Goal: Task Accomplishment & Management: Manage account settings

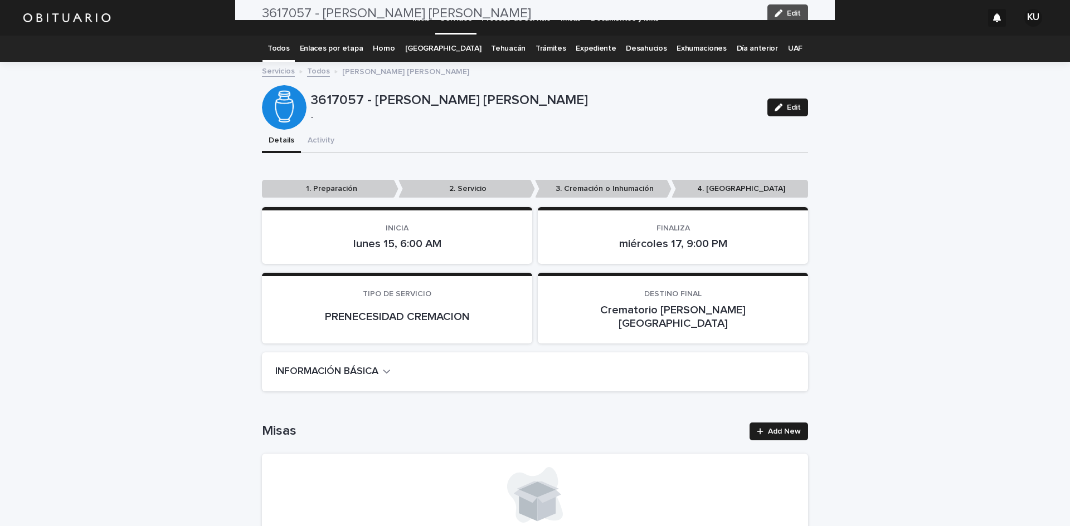
click at [796, 18] on div "Inicio Servicios Proceso de servicio Misas Documentos y links" at bounding box center [549, 18] width 865 height 36
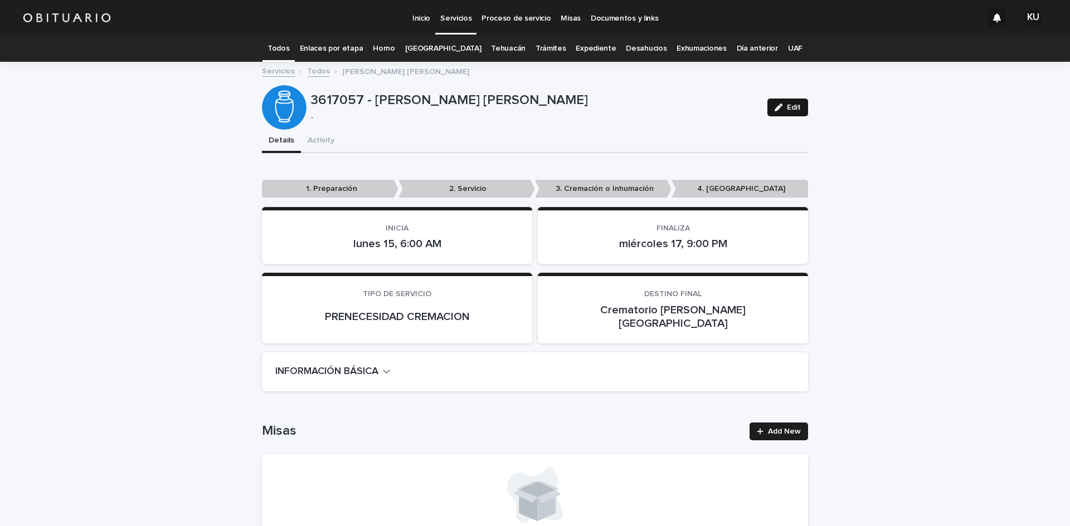
click at [798, 110] on button "Edit" at bounding box center [787, 108] width 41 height 18
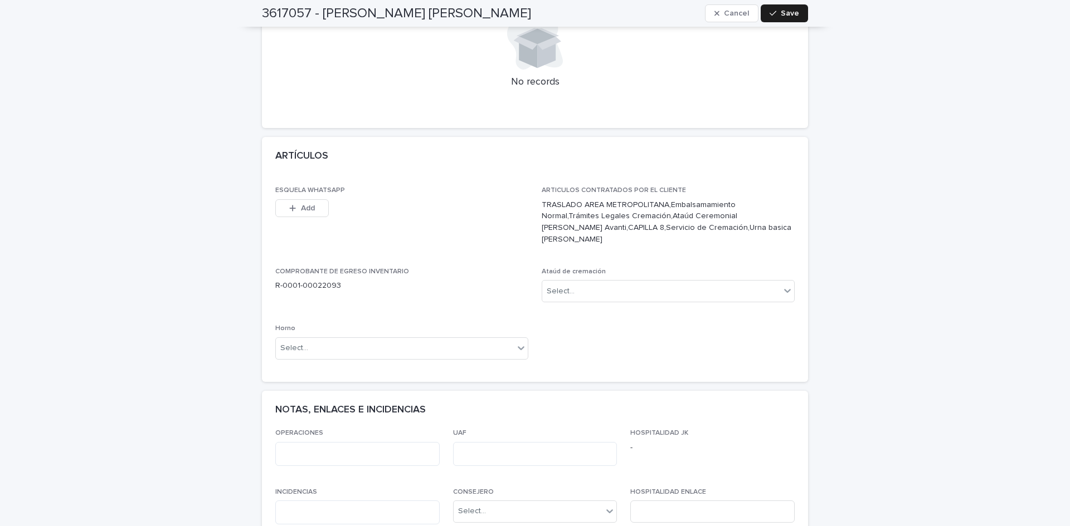
scroll to position [450, 0]
click at [484, 343] on div "Select..." at bounding box center [395, 352] width 238 height 18
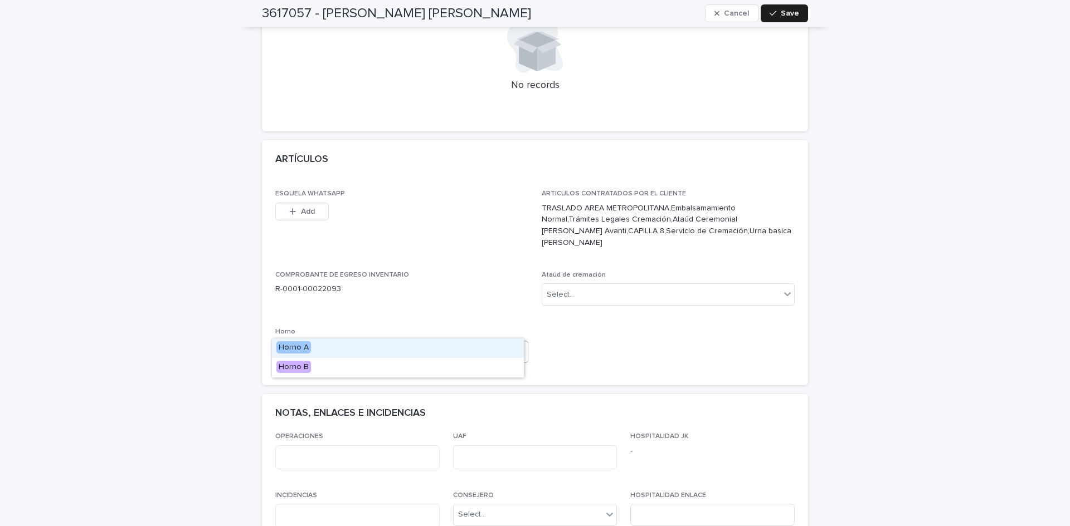
click at [484, 347] on div "Horno A" at bounding box center [398, 348] width 252 height 19
click at [650, 286] on div "Select..." at bounding box center [661, 295] width 238 height 18
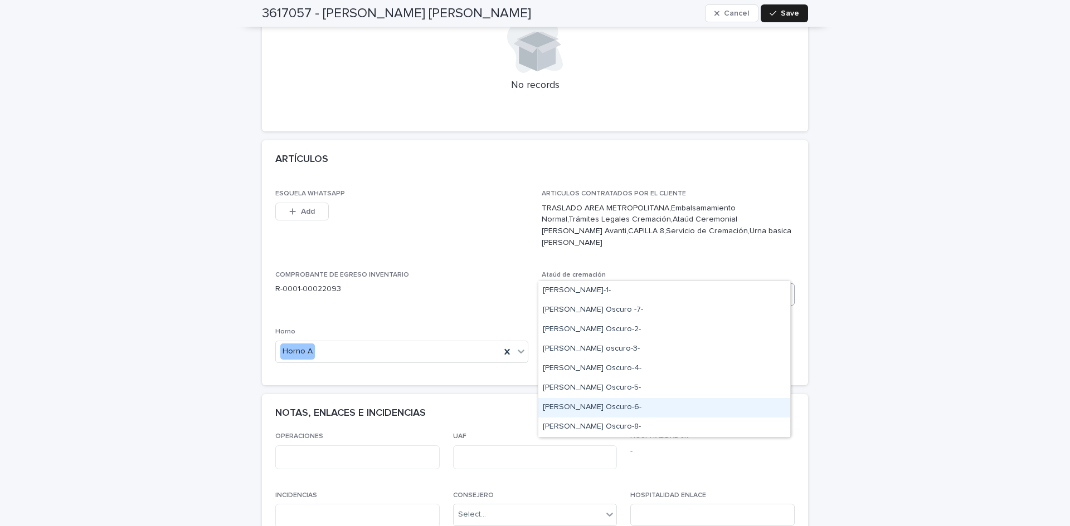
click at [651, 402] on div "[PERSON_NAME] Oscuro-6-" at bounding box center [664, 407] width 252 height 19
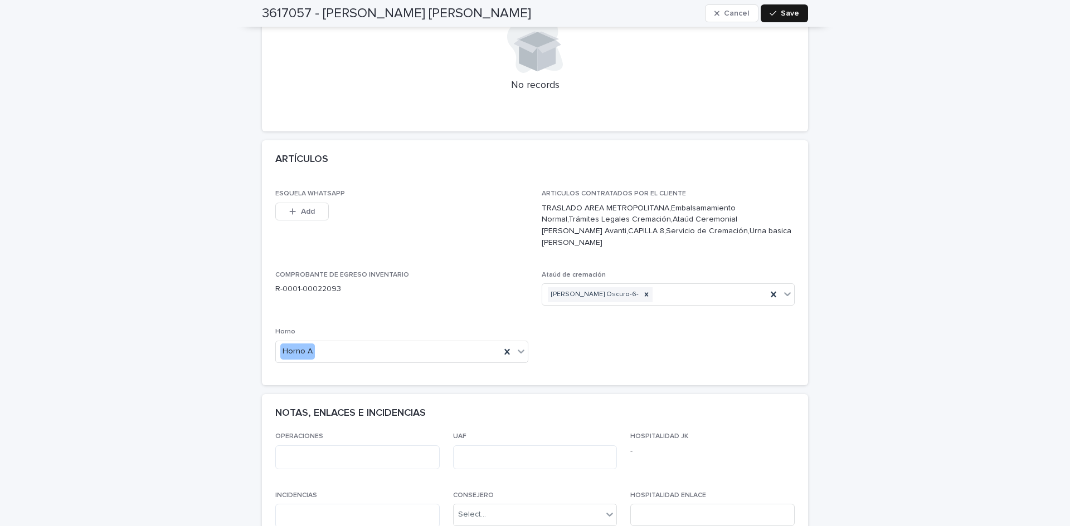
click at [794, 16] on span "Save" at bounding box center [790, 13] width 18 height 8
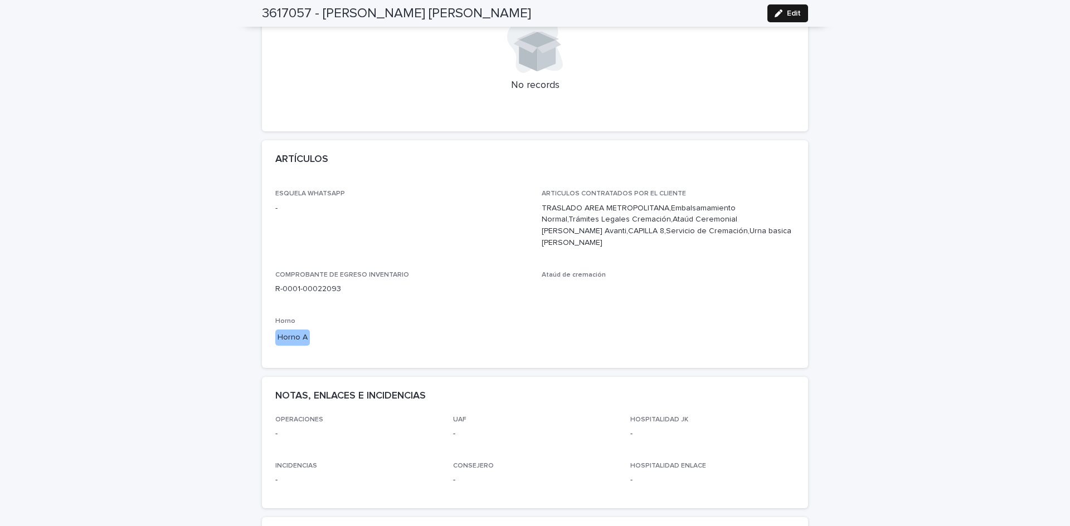
click at [789, 14] on span "Edit" at bounding box center [794, 13] width 14 height 8
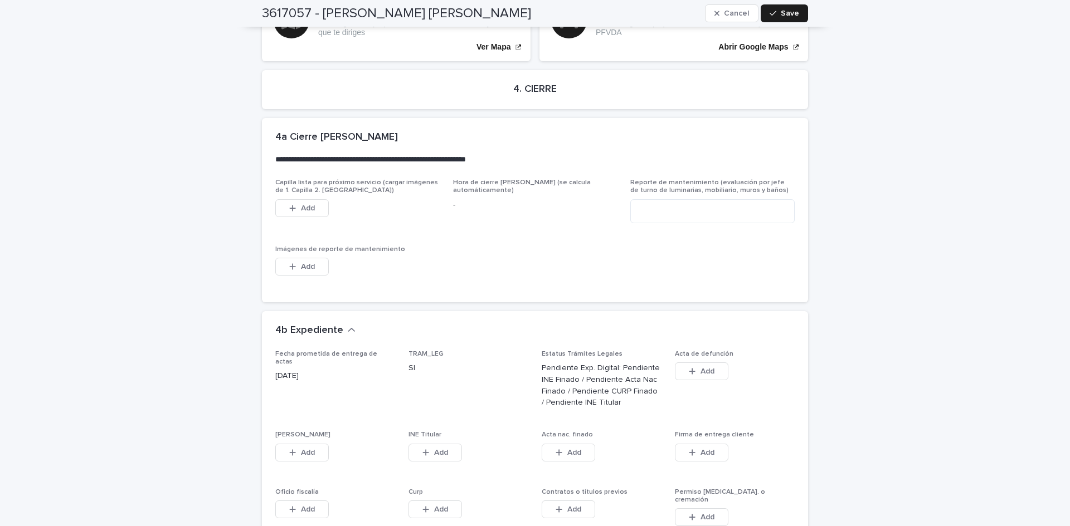
scroll to position [2856, 0]
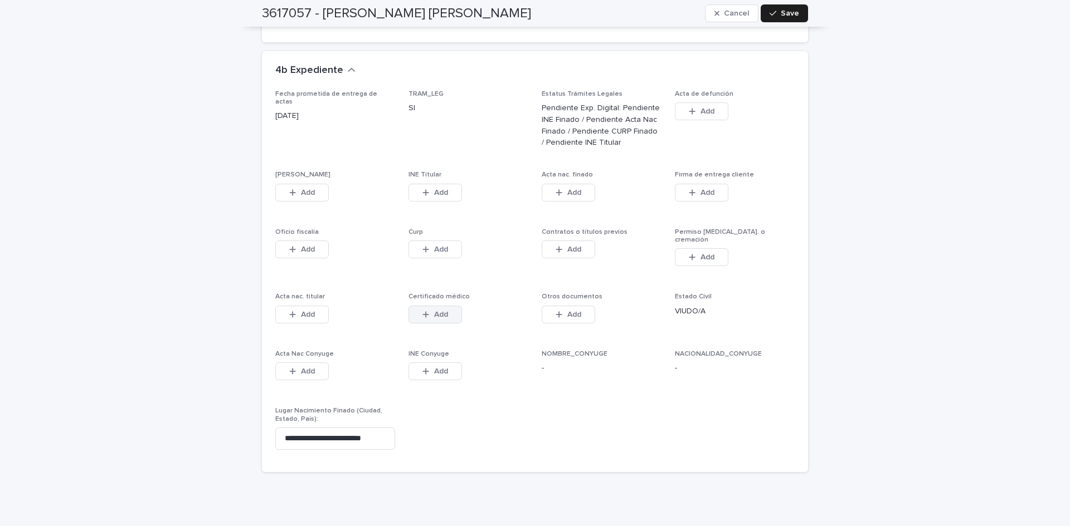
click at [417, 306] on button "Add" at bounding box center [434, 315] width 53 height 18
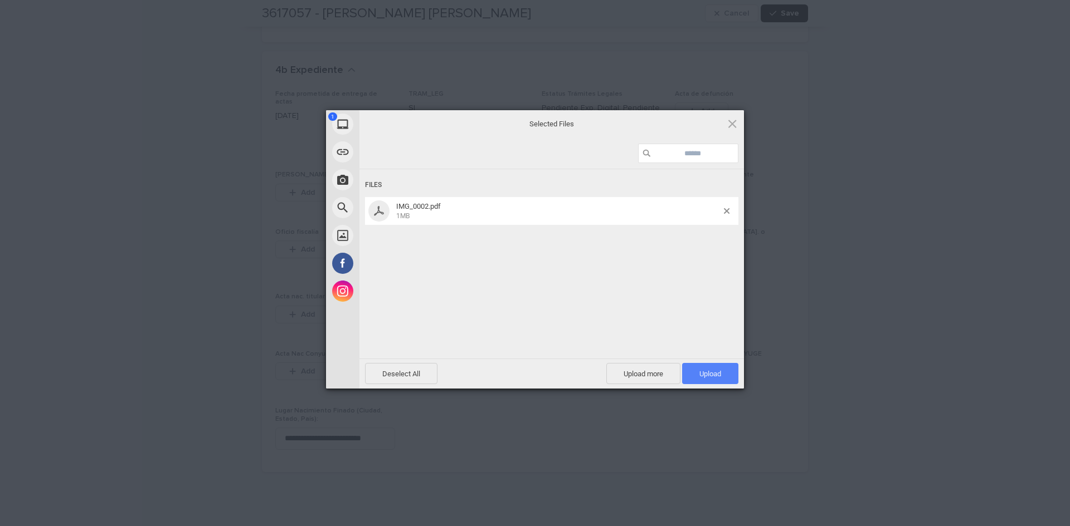
click at [690, 370] on span "Upload 1" at bounding box center [710, 373] width 56 height 21
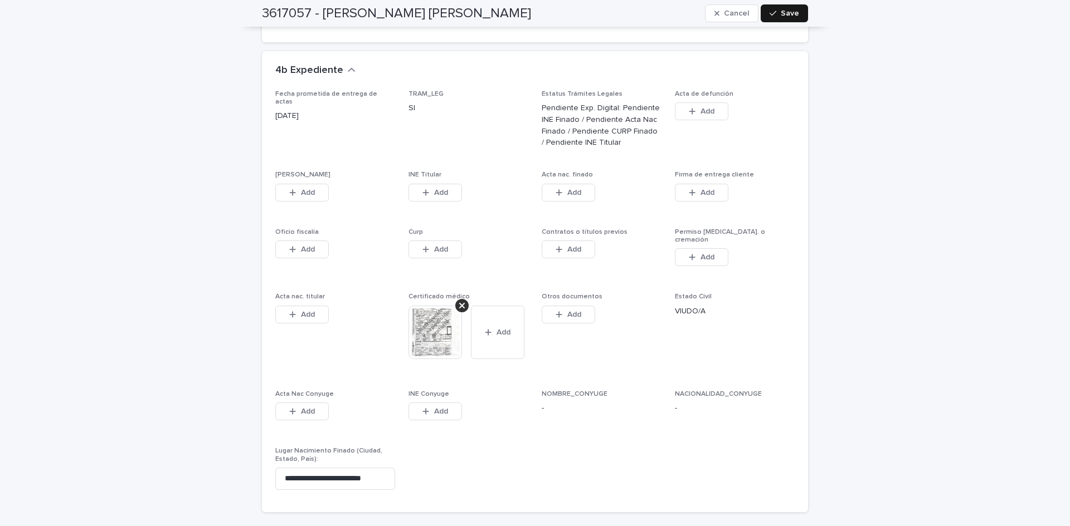
click at [784, 9] on button "Save" at bounding box center [783, 13] width 47 height 18
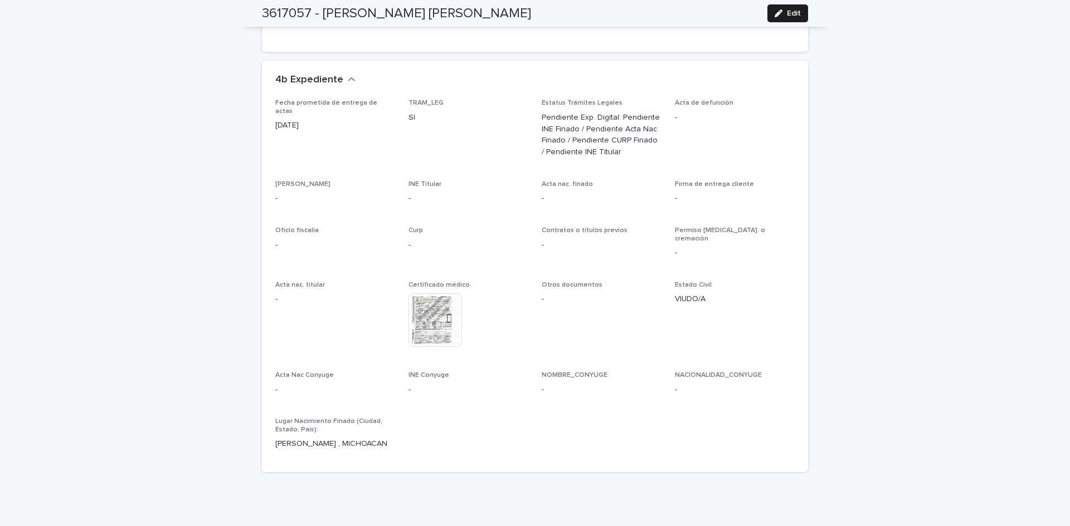
scroll to position [2528, 0]
